Goal: Task Accomplishment & Management: Use online tool/utility

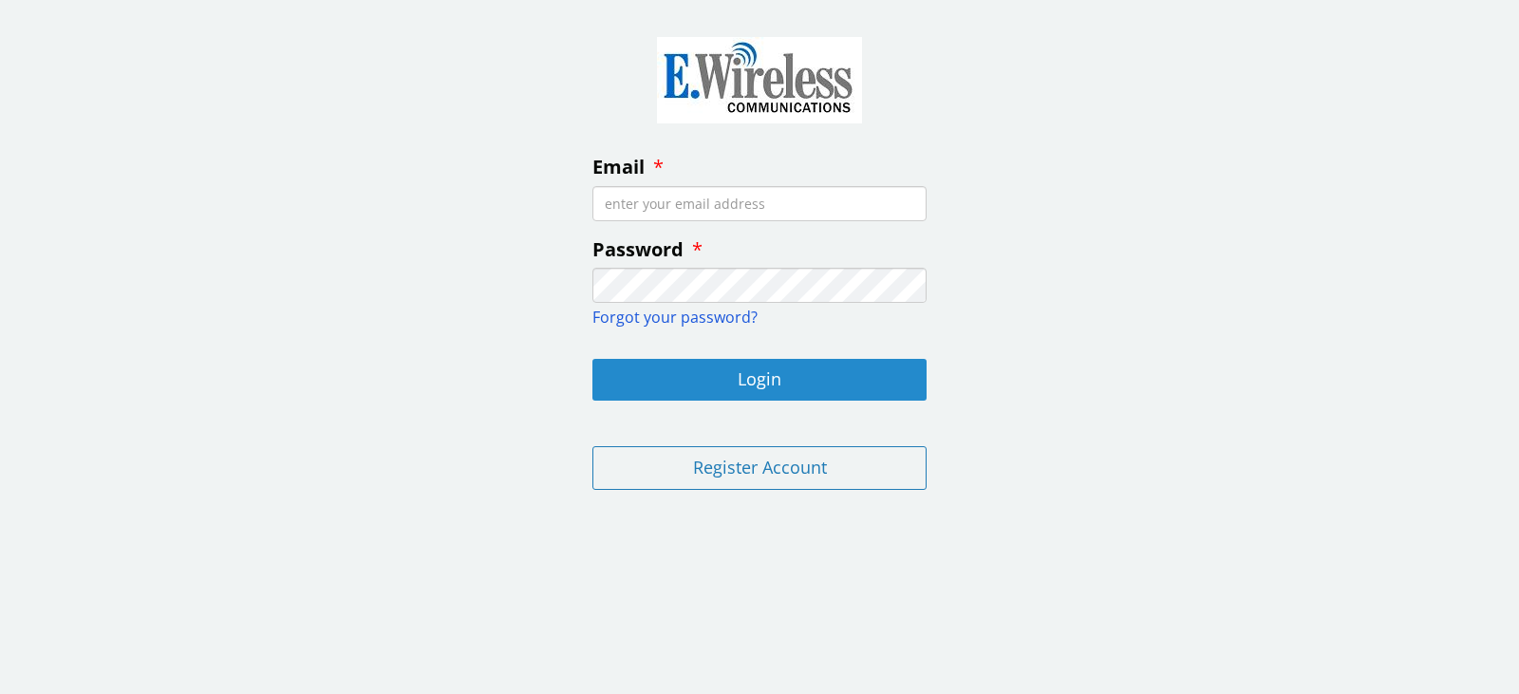
type input "[EMAIL_ADDRESS][DOMAIN_NAME]"
click at [683, 377] on button "Login" at bounding box center [760, 380] width 334 height 42
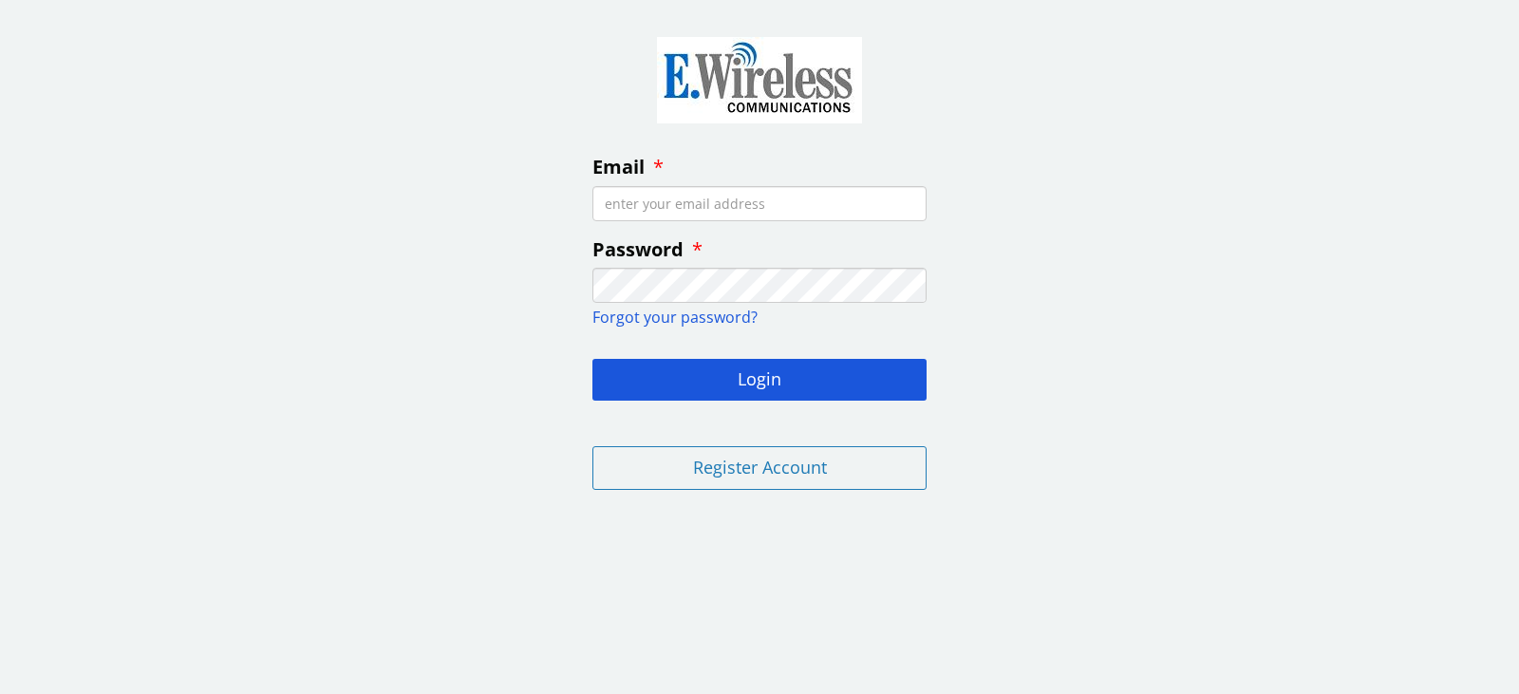
type input "[EMAIL_ADDRESS][DOMAIN_NAME]"
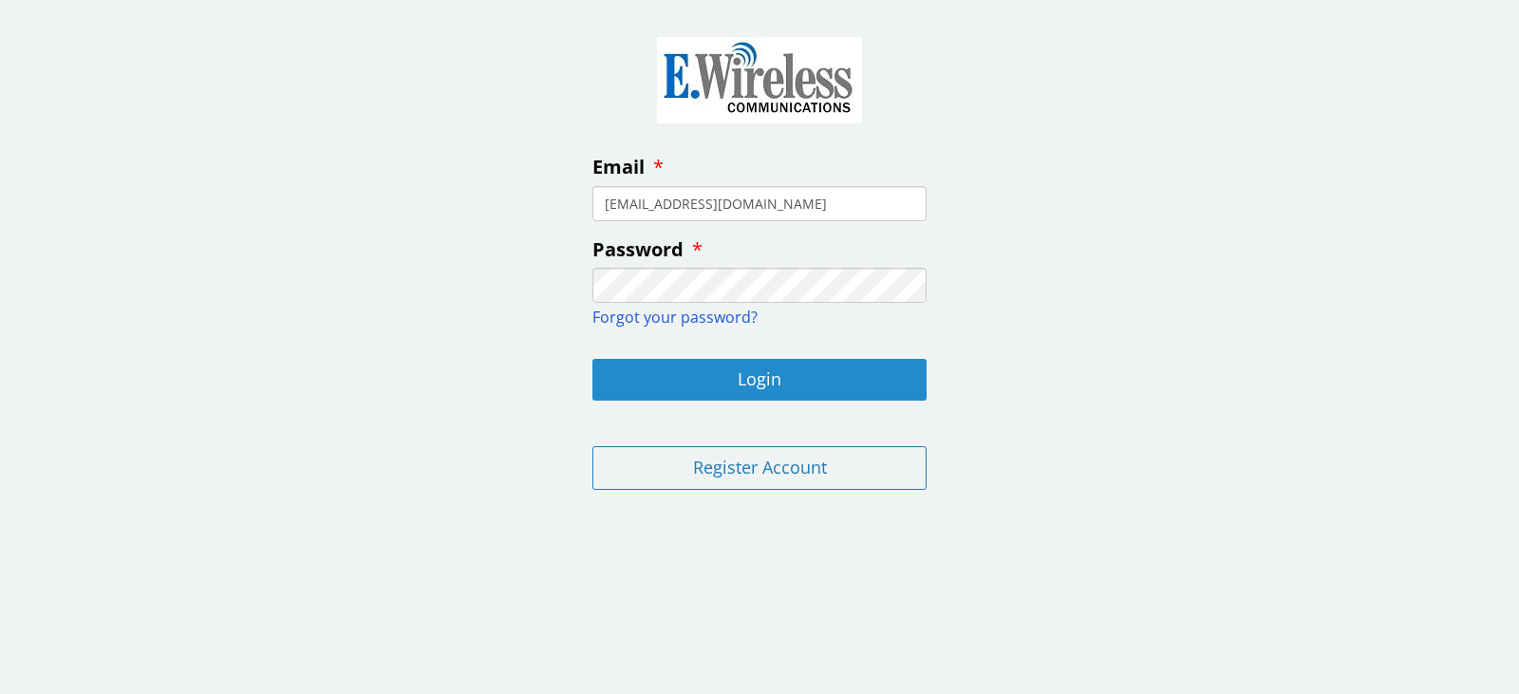
click at [705, 380] on button "Login" at bounding box center [760, 380] width 334 height 42
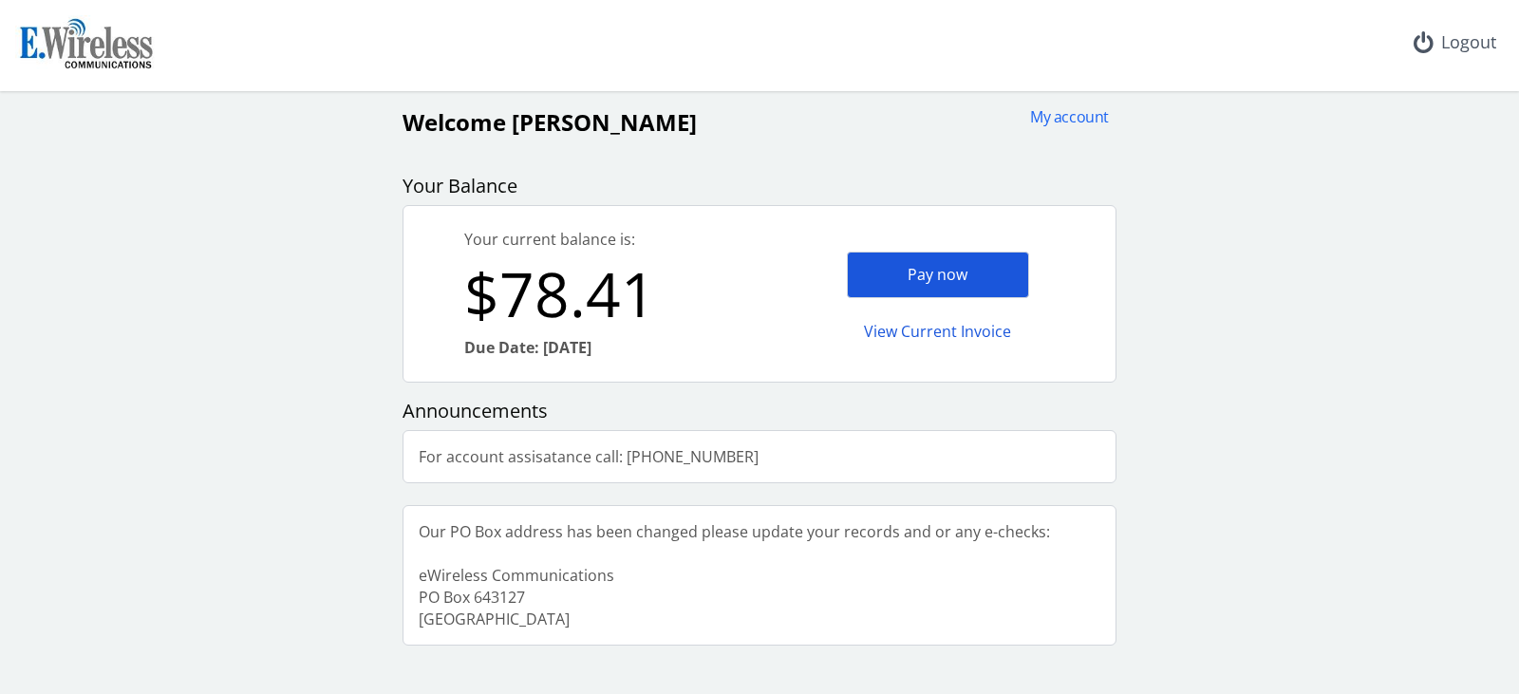
click at [923, 278] on div "Pay now" at bounding box center [938, 275] width 182 height 47
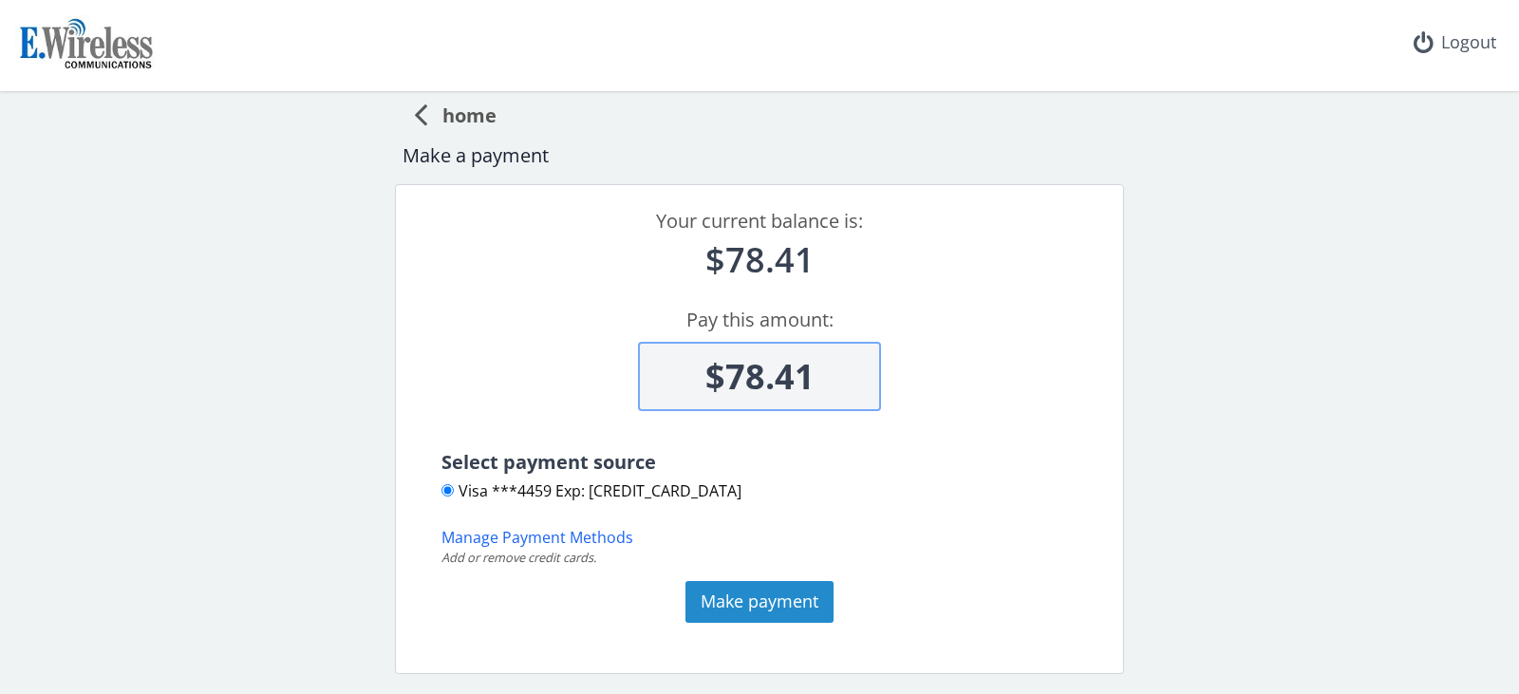
click at [759, 605] on button "Make payment" at bounding box center [760, 602] width 148 height 42
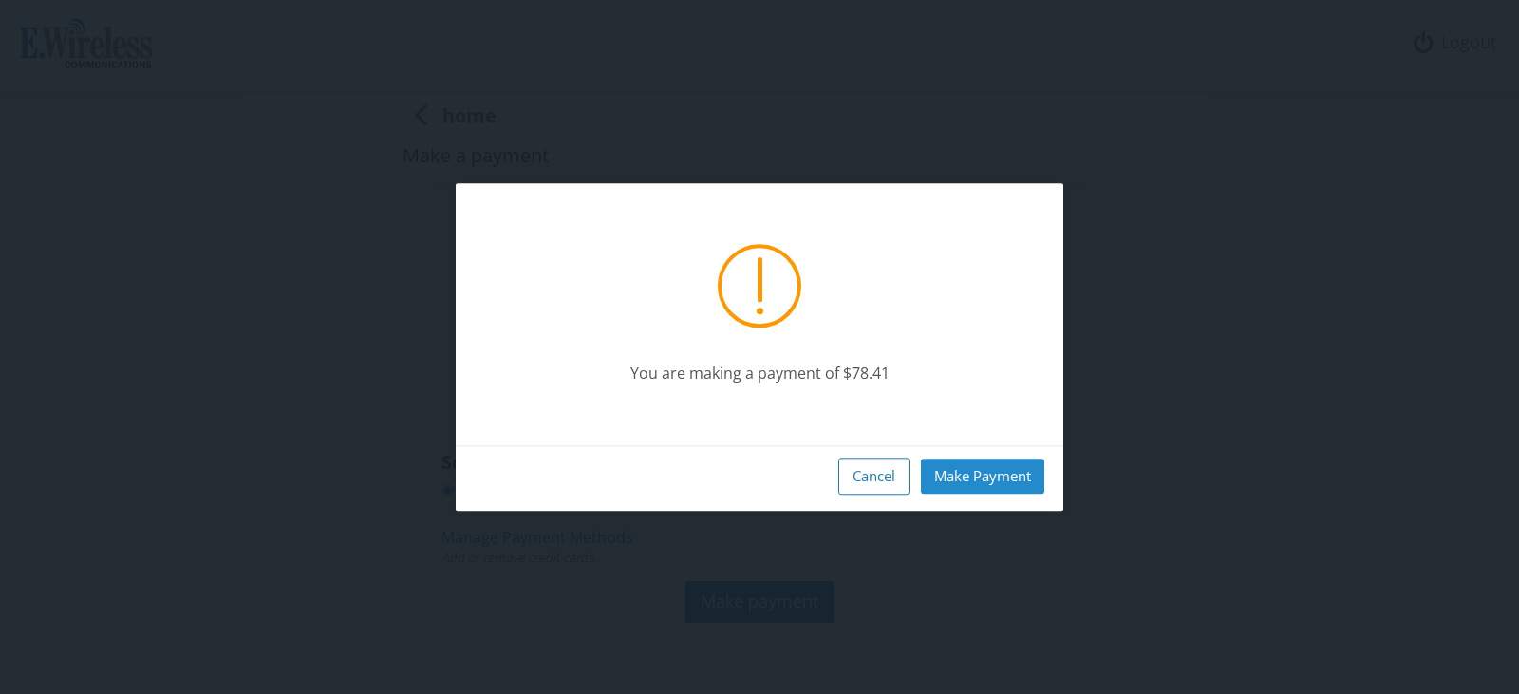
click at [988, 481] on button "Make Payment" at bounding box center [982, 476] width 123 height 35
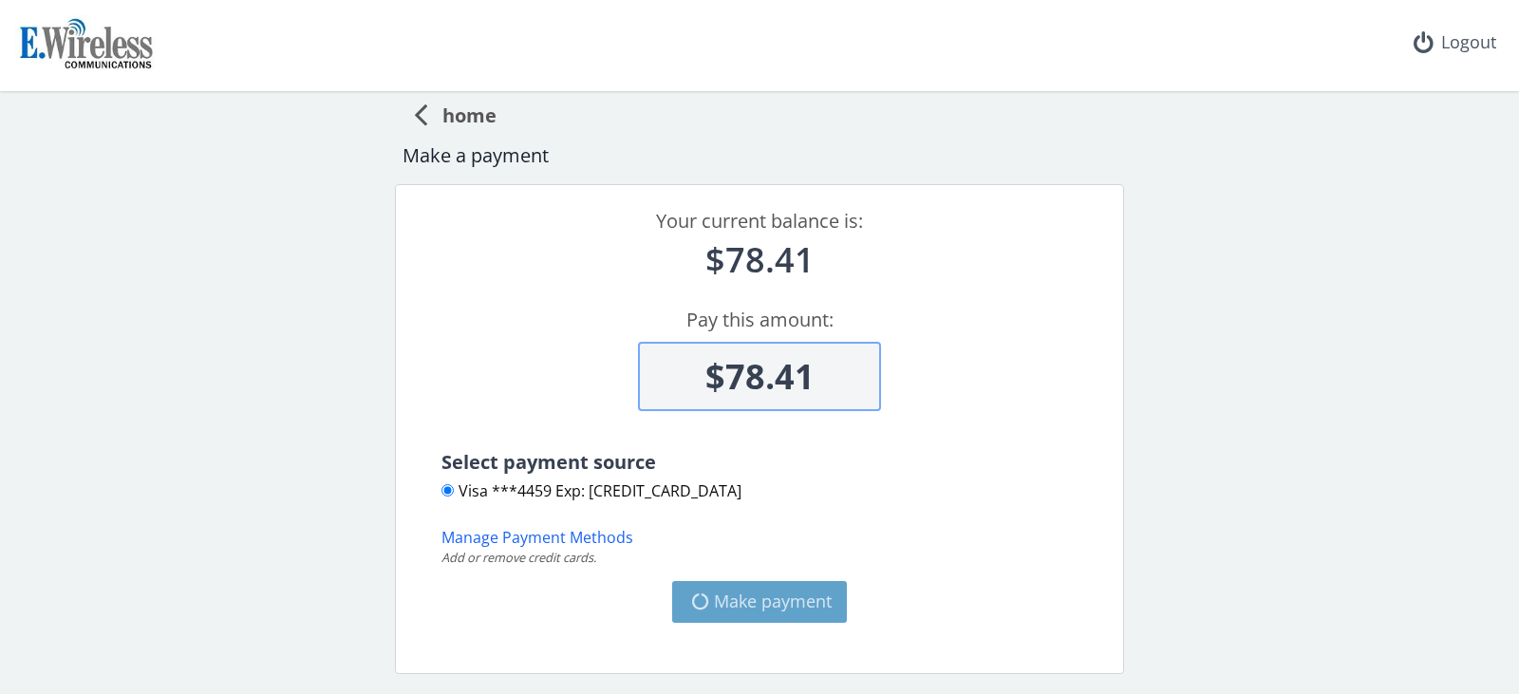
type input "$0"
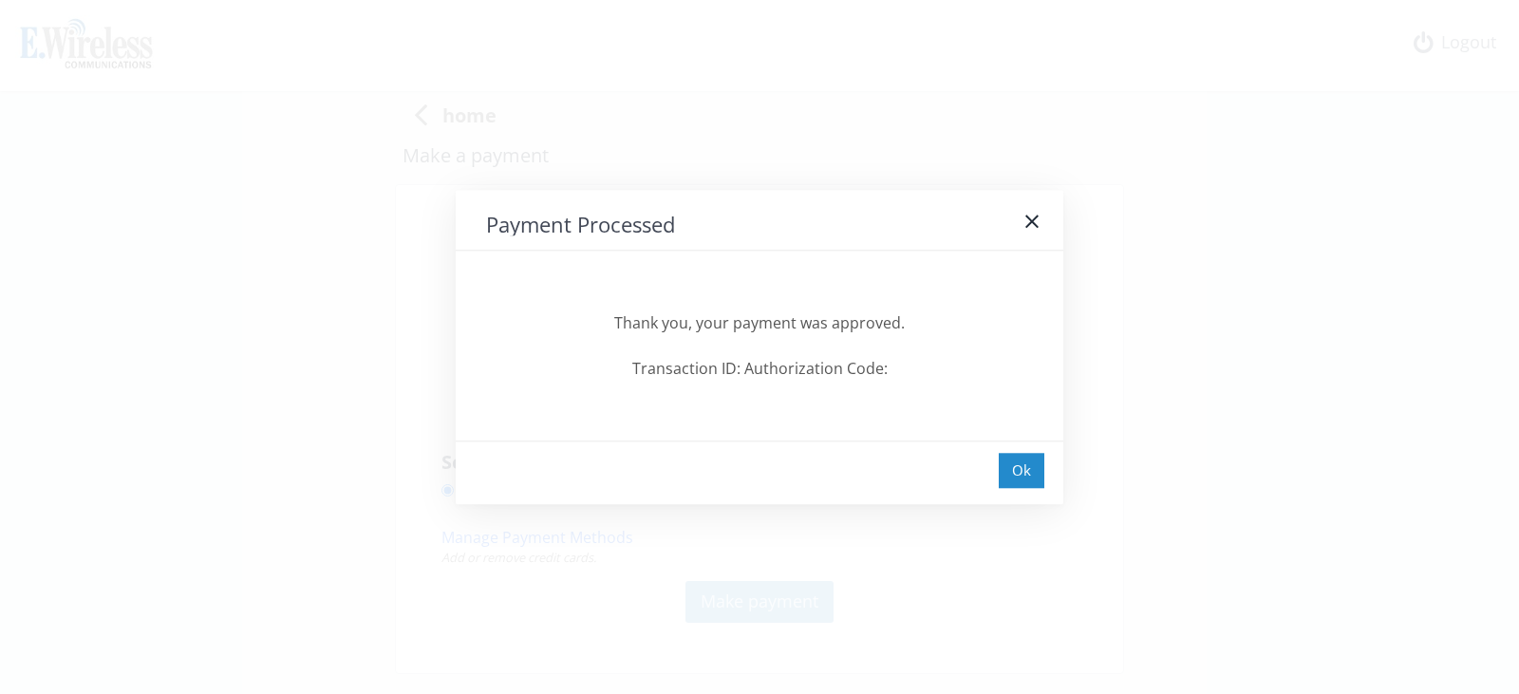
click at [1001, 465] on div "Ok" at bounding box center [1022, 470] width 46 height 35
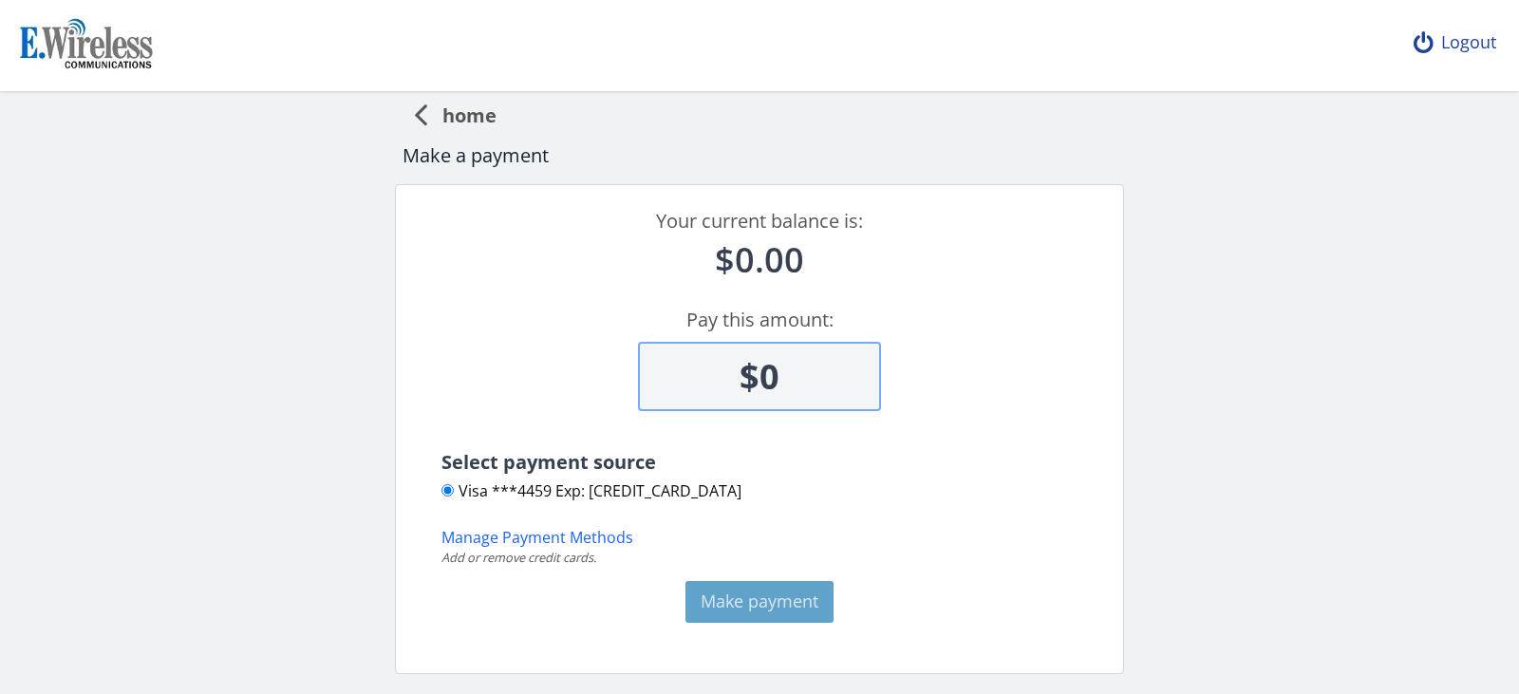
click at [1466, 49] on div "Logout" at bounding box center [1455, 42] width 113 height 85
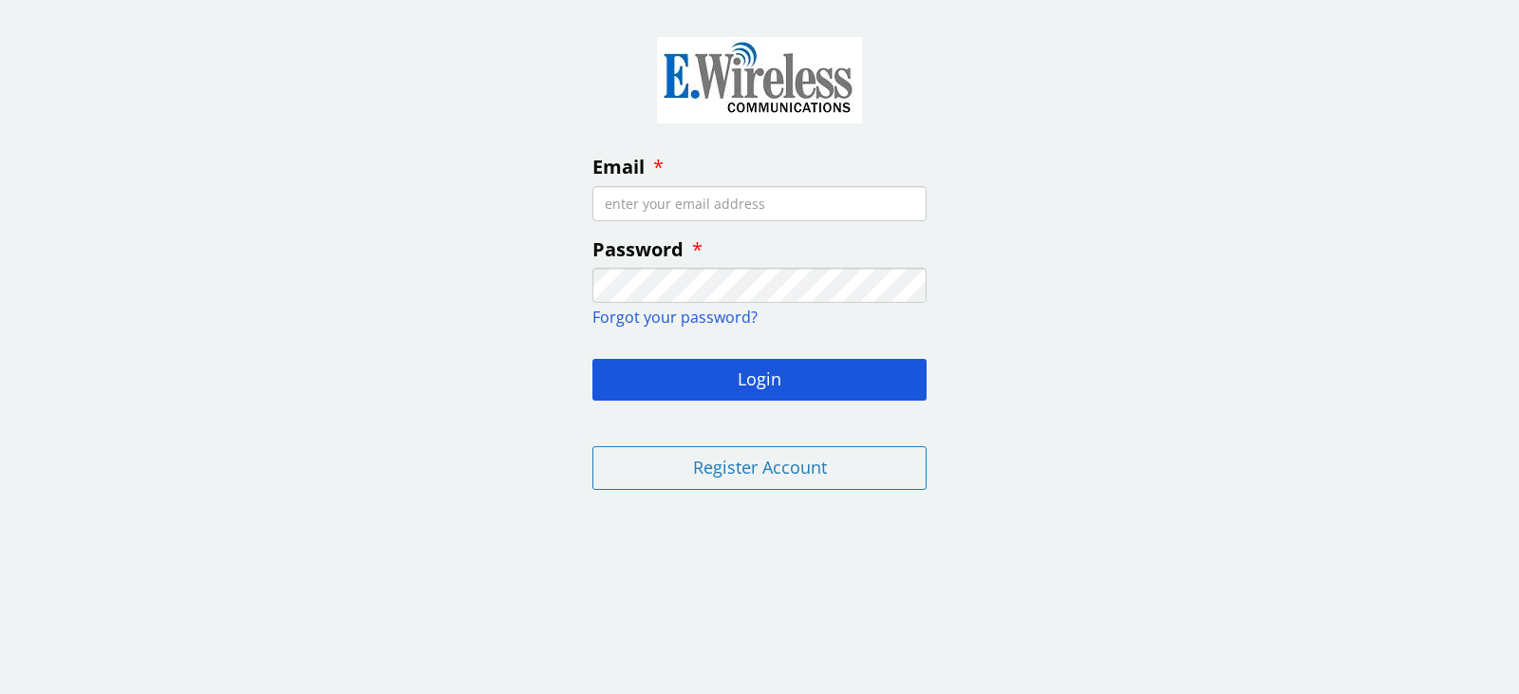
type input "luckyfriday13th3@gmail.com"
